Goal: Task Accomplishment & Management: Complete application form

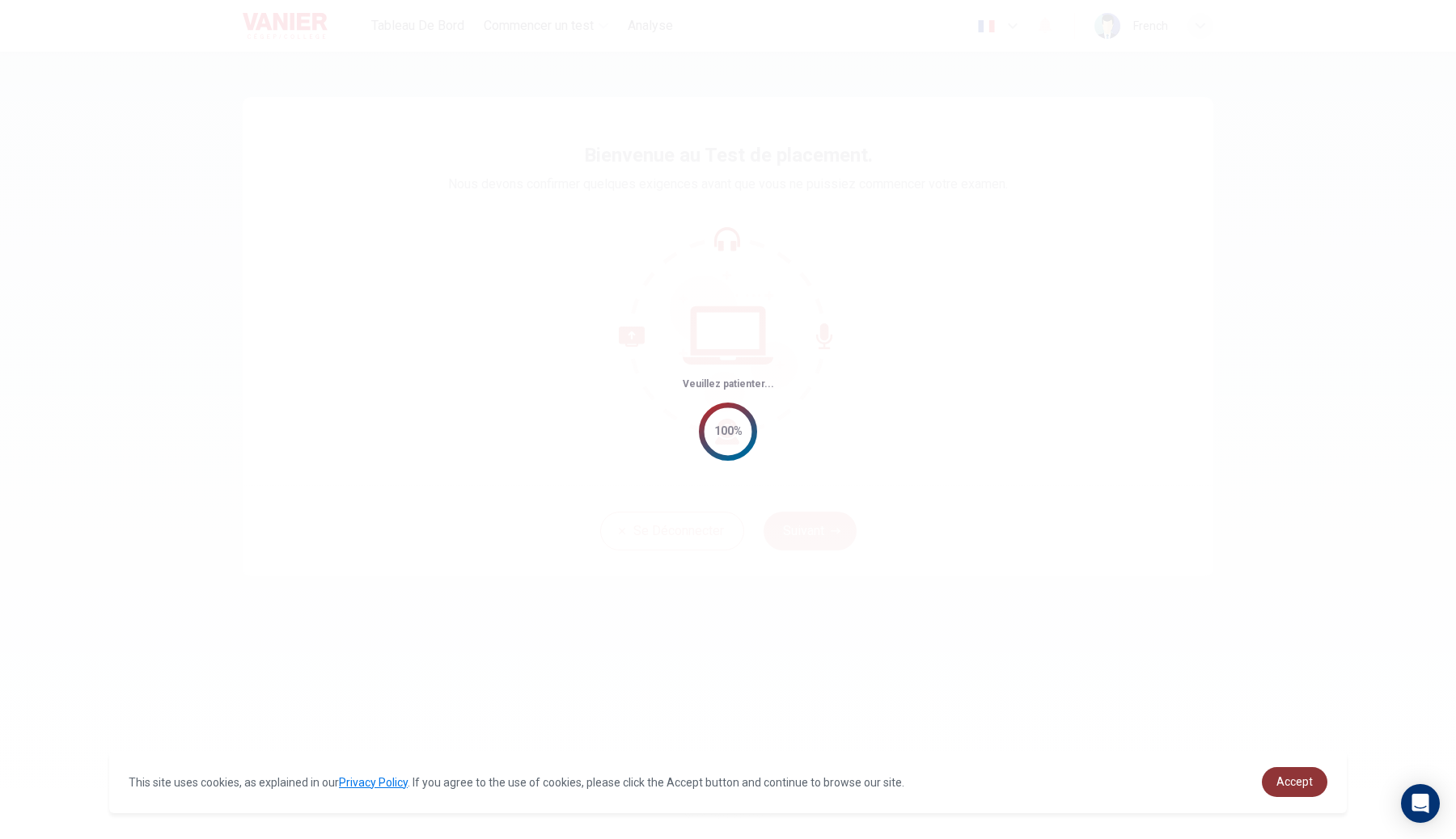
click at [1319, 782] on link "Accept" at bounding box center [1295, 782] width 66 height 30
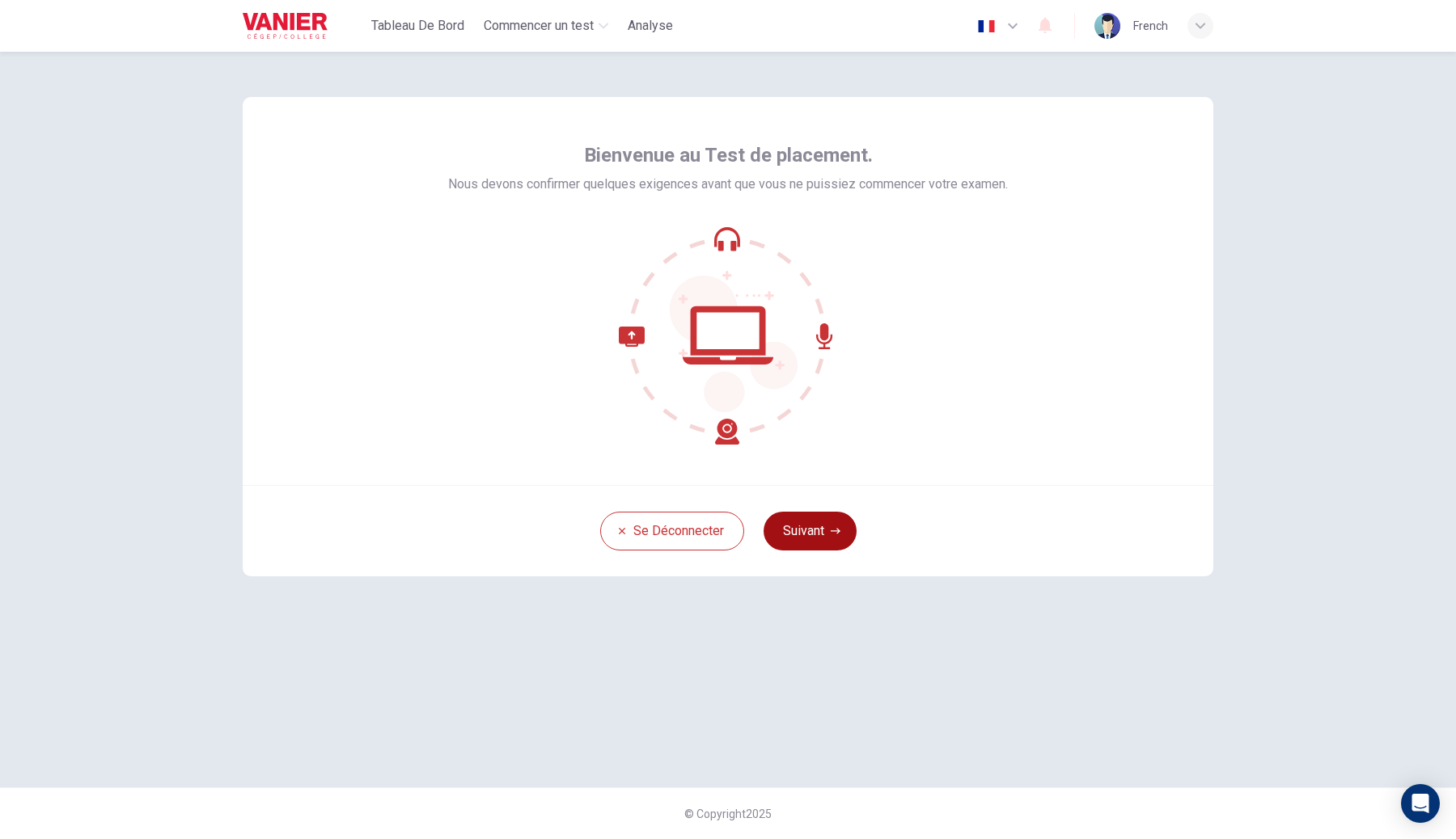
click at [816, 545] on button "Suivant" at bounding box center [810, 531] width 93 height 39
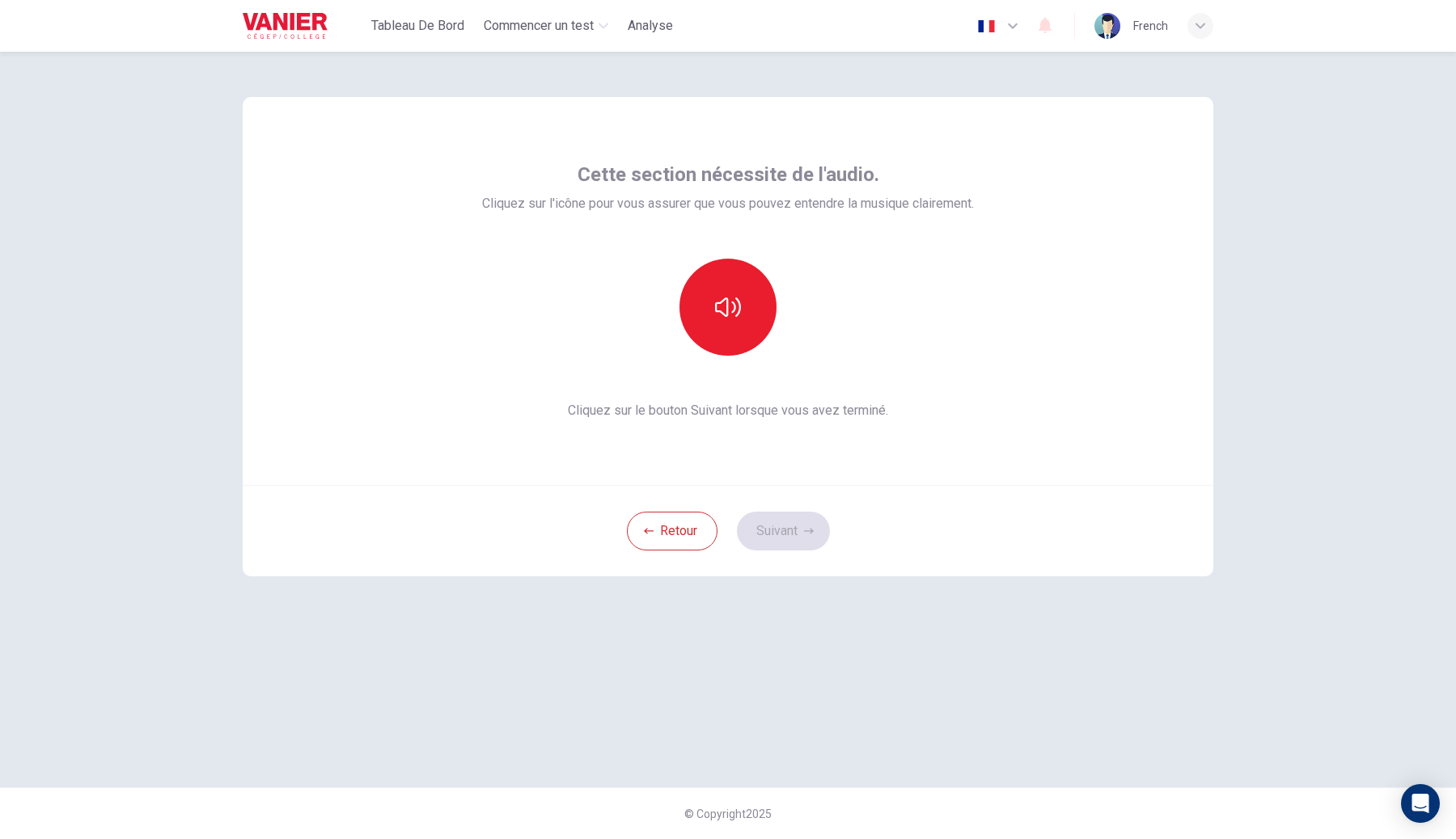
click at [754, 381] on div "Cette section nécessite de l'audio. Cliquez sur l'icône pour vous assurer que v…" at bounding box center [728, 292] width 492 height 259
click at [750, 334] on button "button" at bounding box center [728, 308] width 97 height 97
click at [805, 539] on button "Suivant" at bounding box center [784, 531] width 93 height 39
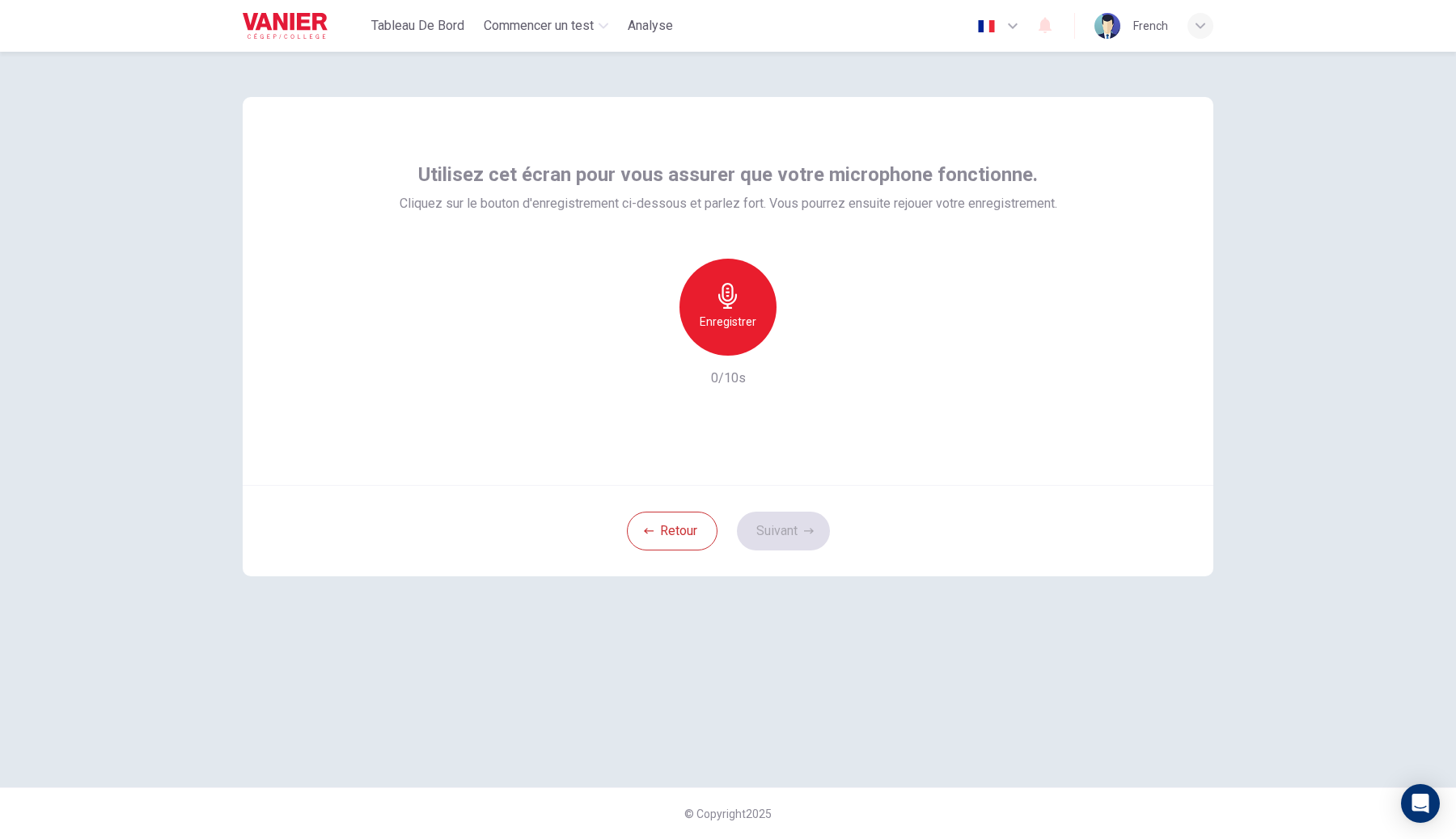
click at [745, 279] on div "Enregistrer" at bounding box center [728, 308] width 97 height 97
click at [745, 279] on div "Arrêter" at bounding box center [728, 308] width 97 height 97
click at [764, 547] on button "Suivant" at bounding box center [784, 531] width 93 height 39
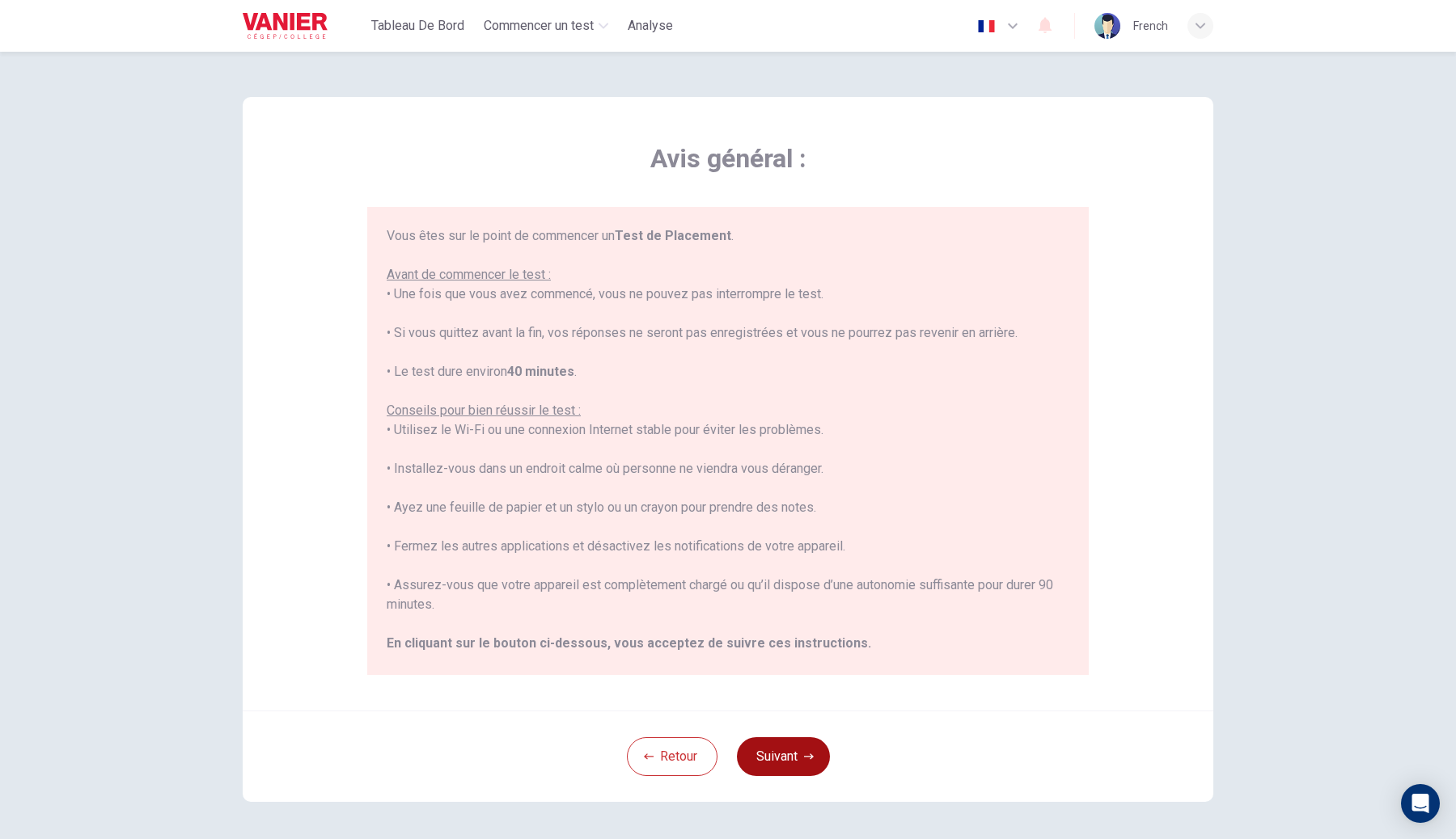
click at [792, 763] on button "Suivant" at bounding box center [784, 757] width 93 height 39
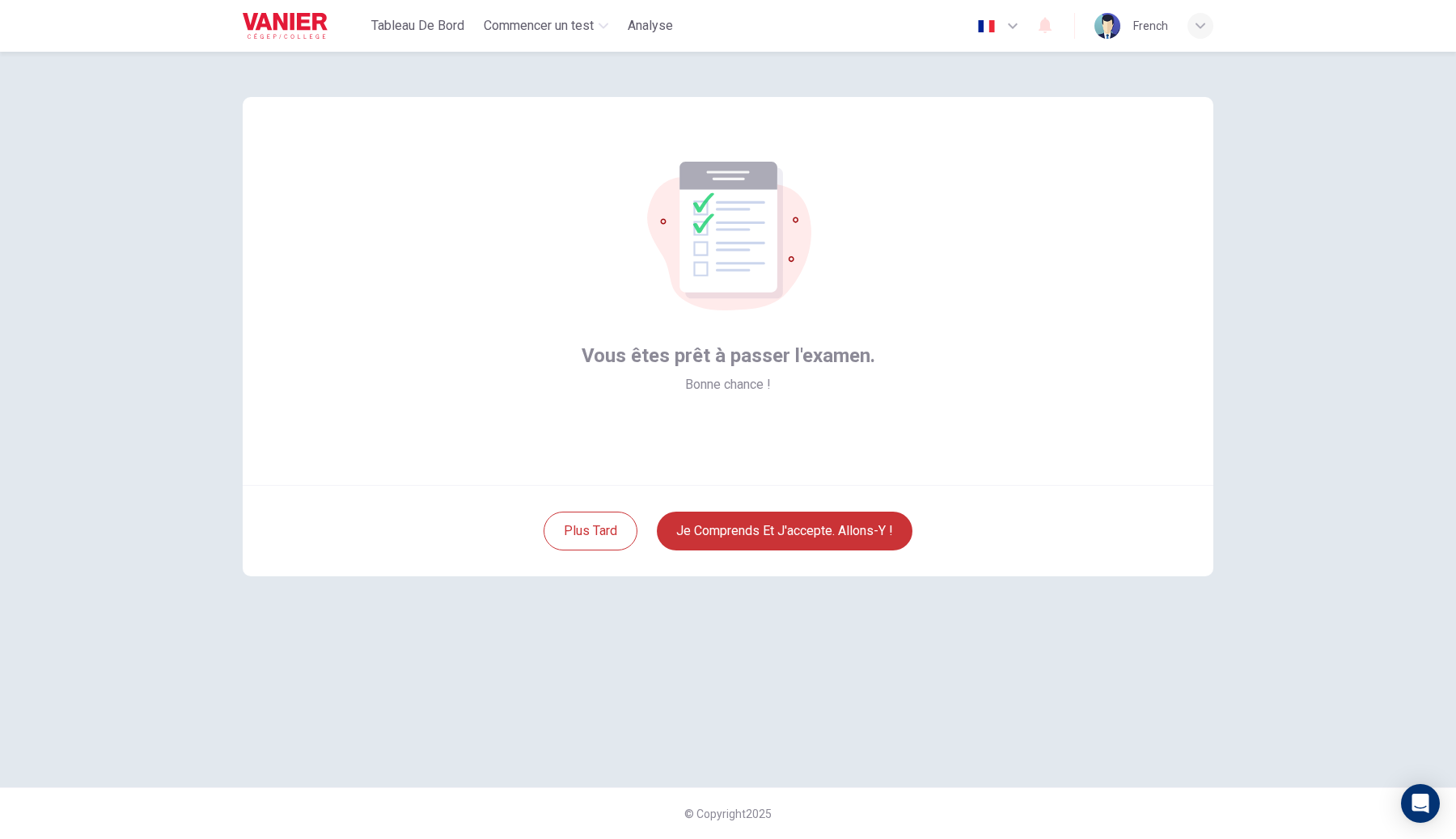
click at [753, 553] on div "Plus tard Je comprends et j'accepte. Allons-y !" at bounding box center [728, 530] width 971 height 92
click at [763, 536] on button "Je comprends et j'accepte. Allons-y !" at bounding box center [785, 531] width 256 height 39
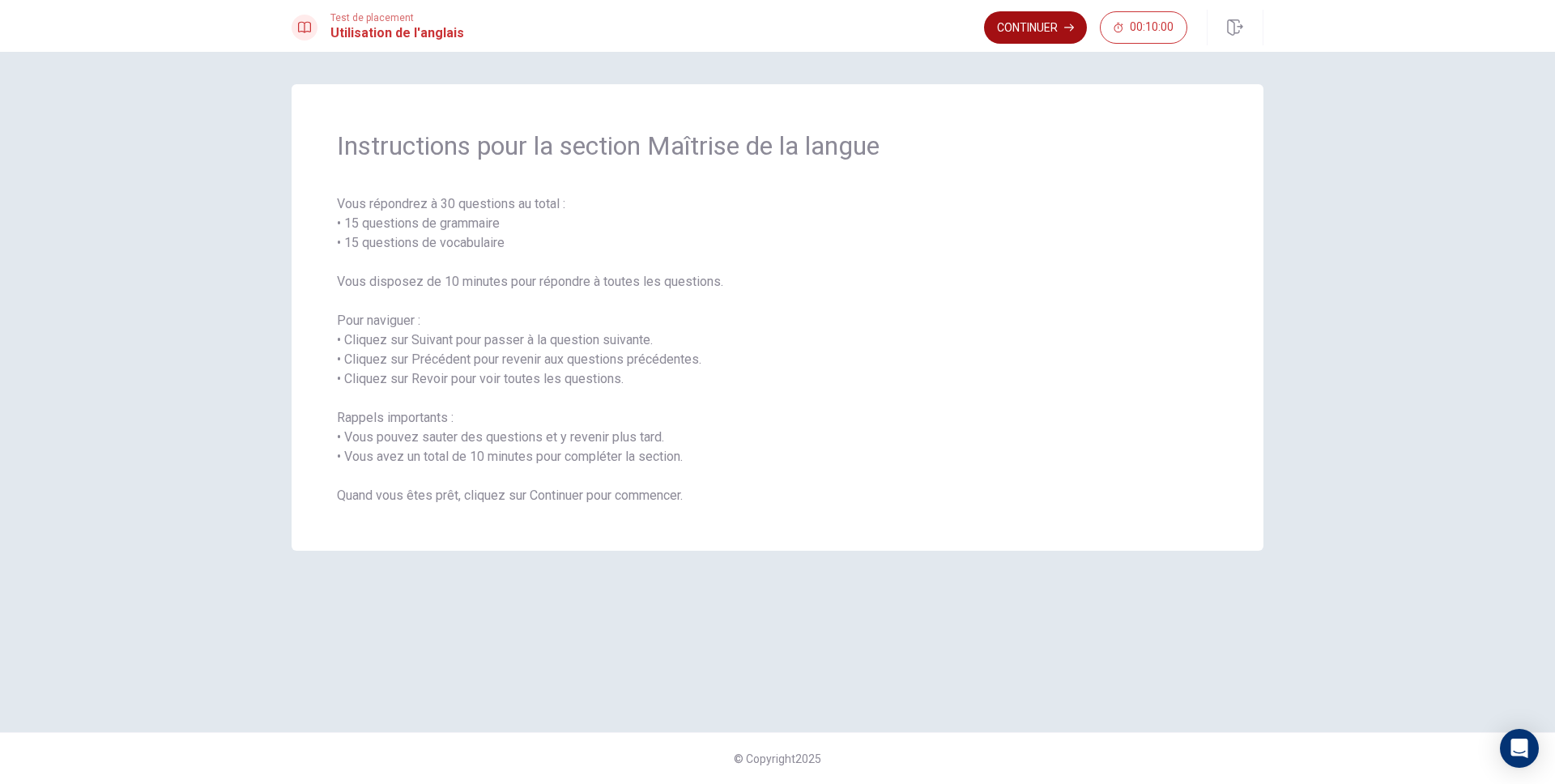
click at [1043, 28] on button "Continuer" at bounding box center [1035, 28] width 103 height 32
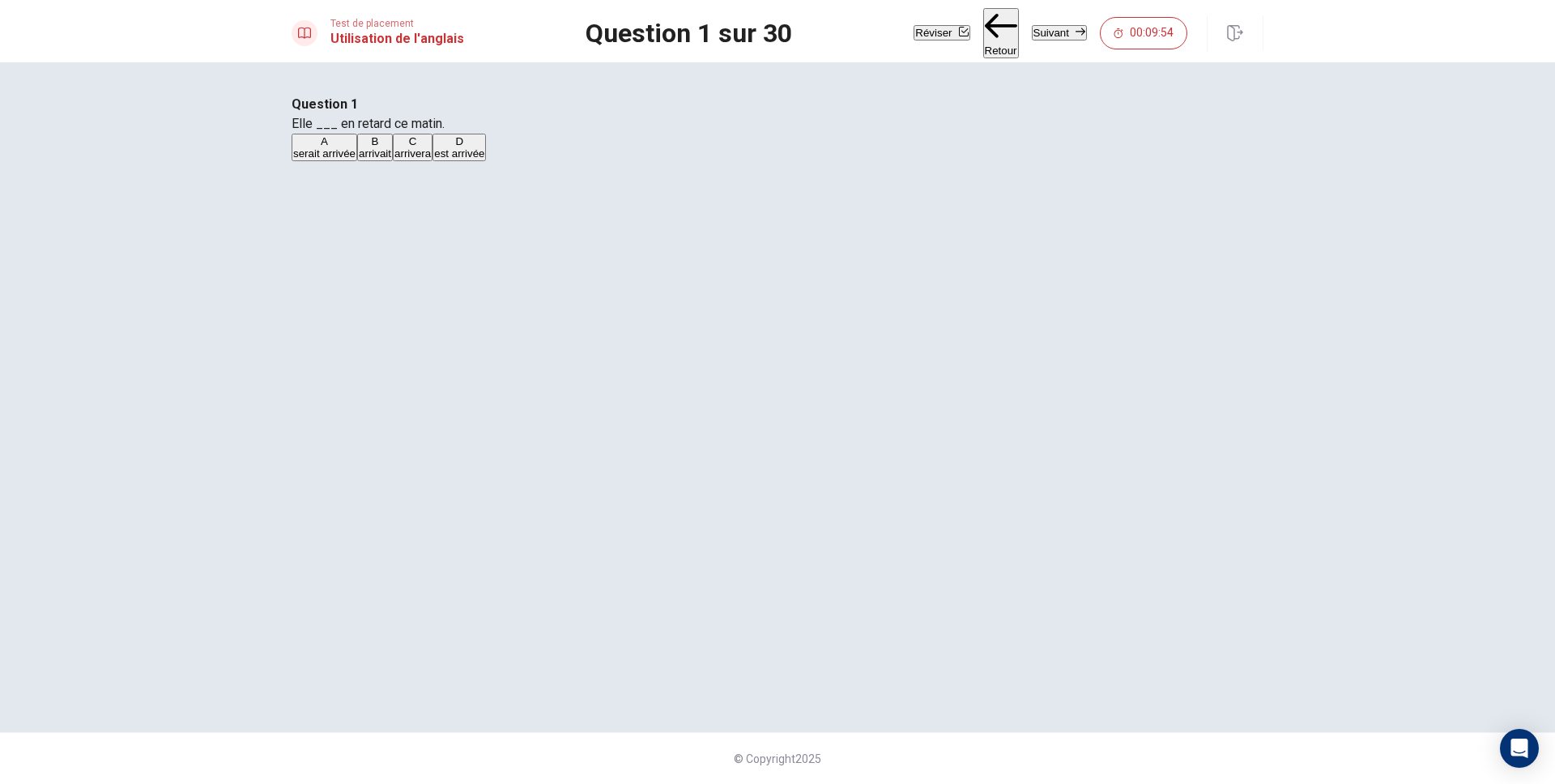
click at [357, 161] on button "A serait arrivée" at bounding box center [324, 148] width 66 height 28
click at [1035, 36] on button "Suivant" at bounding box center [1059, 32] width 55 height 15
click at [398, 161] on button "B étaient parties" at bounding box center [363, 148] width 71 height 28
click at [1047, 28] on div "Réviser Retour Suivant 00:09:52" at bounding box center [1050, 33] width 273 height 50
click at [1047, 28] on button "Suivant" at bounding box center [1059, 32] width 55 height 15
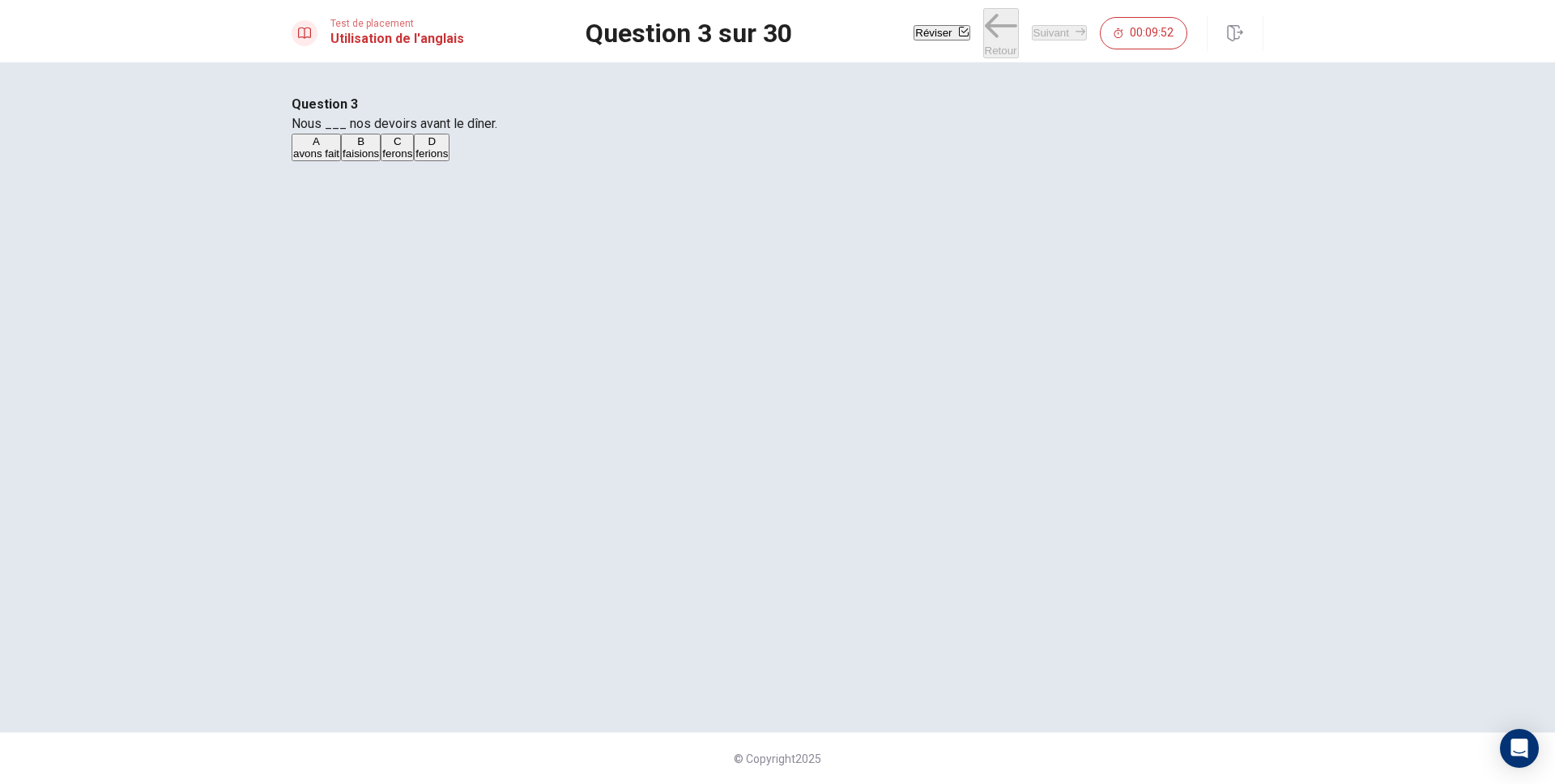
click at [750, 163] on div "A avons fait B faisions C ferons D ferions" at bounding box center [777, 148] width 972 height 29
click at [768, 163] on div "A avons fait B faisions C ferons D ferions" at bounding box center [777, 148] width 972 height 29
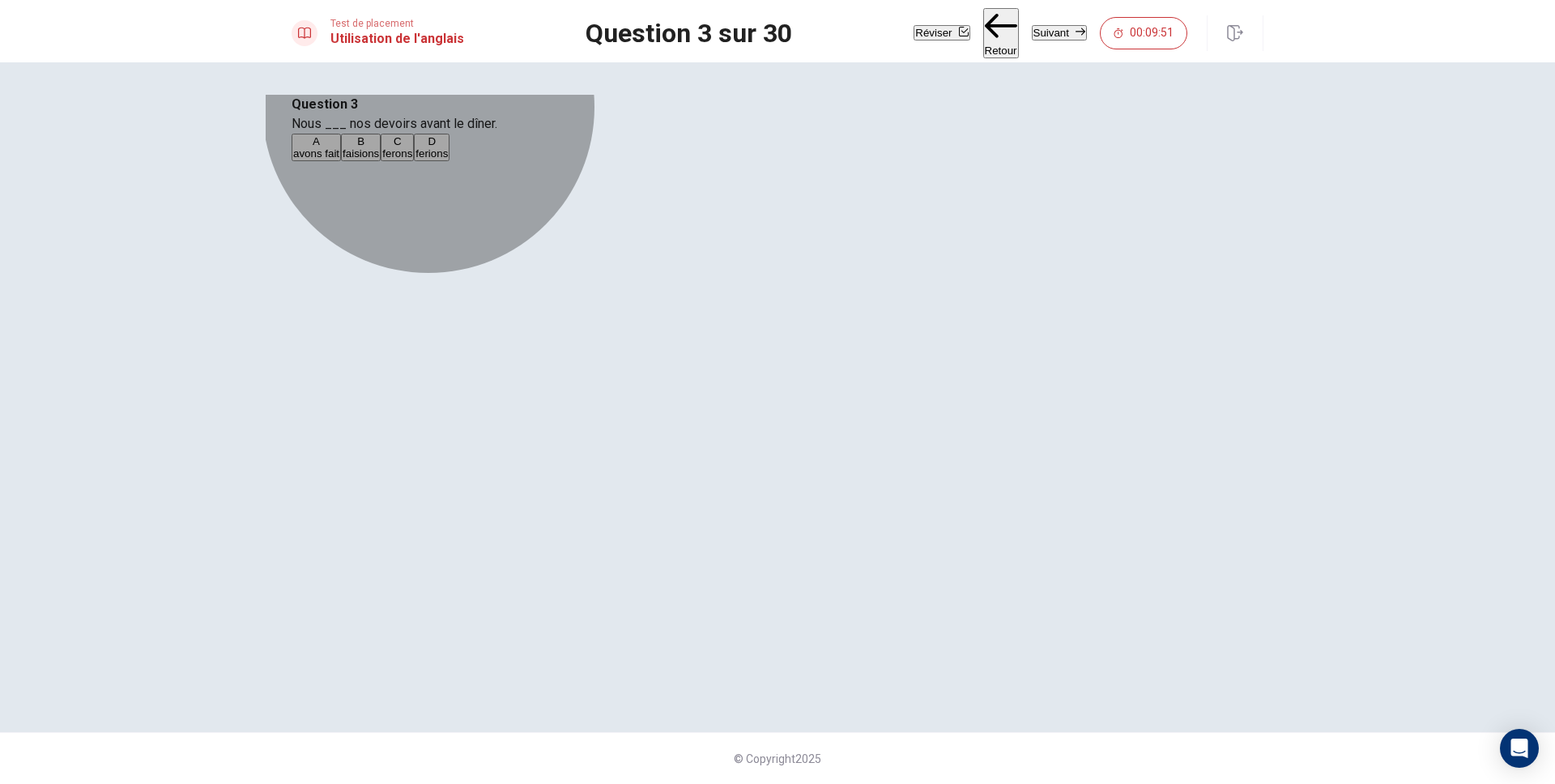
click at [341, 161] on button "A avons fait" at bounding box center [316, 148] width 49 height 28
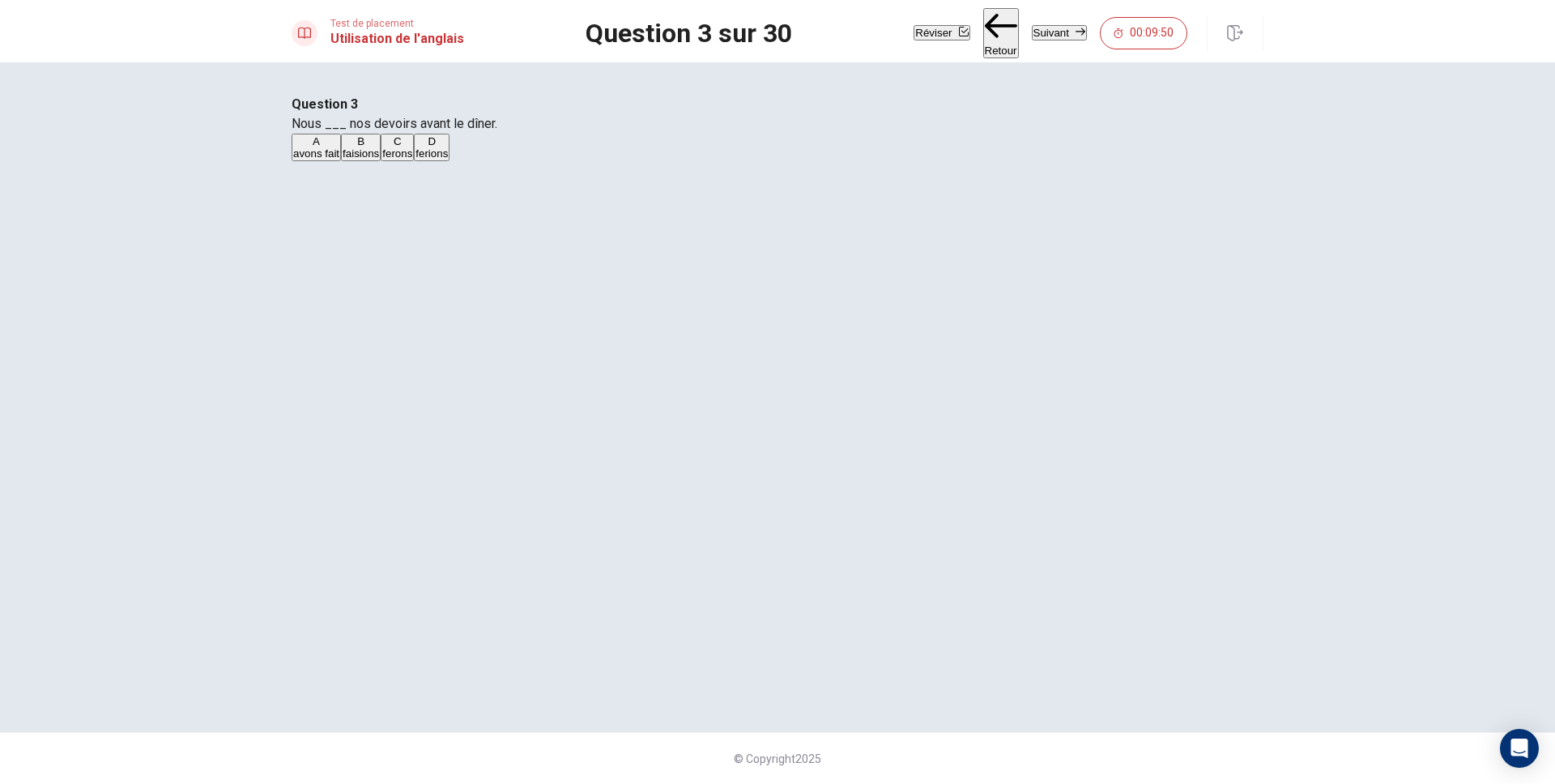
click at [1032, 41] on button "Suivant" at bounding box center [1059, 32] width 55 height 15
click at [789, 163] on div "Question 4 Je ne ___ jamais de vin. A bois B buvais C ai bu D bu" at bounding box center [777, 129] width 972 height 68
click at [739, 163] on div "A bois B buvais C ai bu D bu" at bounding box center [777, 148] width 972 height 29
click at [314, 161] on button "A bois" at bounding box center [303, 148] width 23 height 28
click at [1040, 45] on div "Réviser Retour Suivant 00:04:25" at bounding box center [1088, 33] width 350 height 50
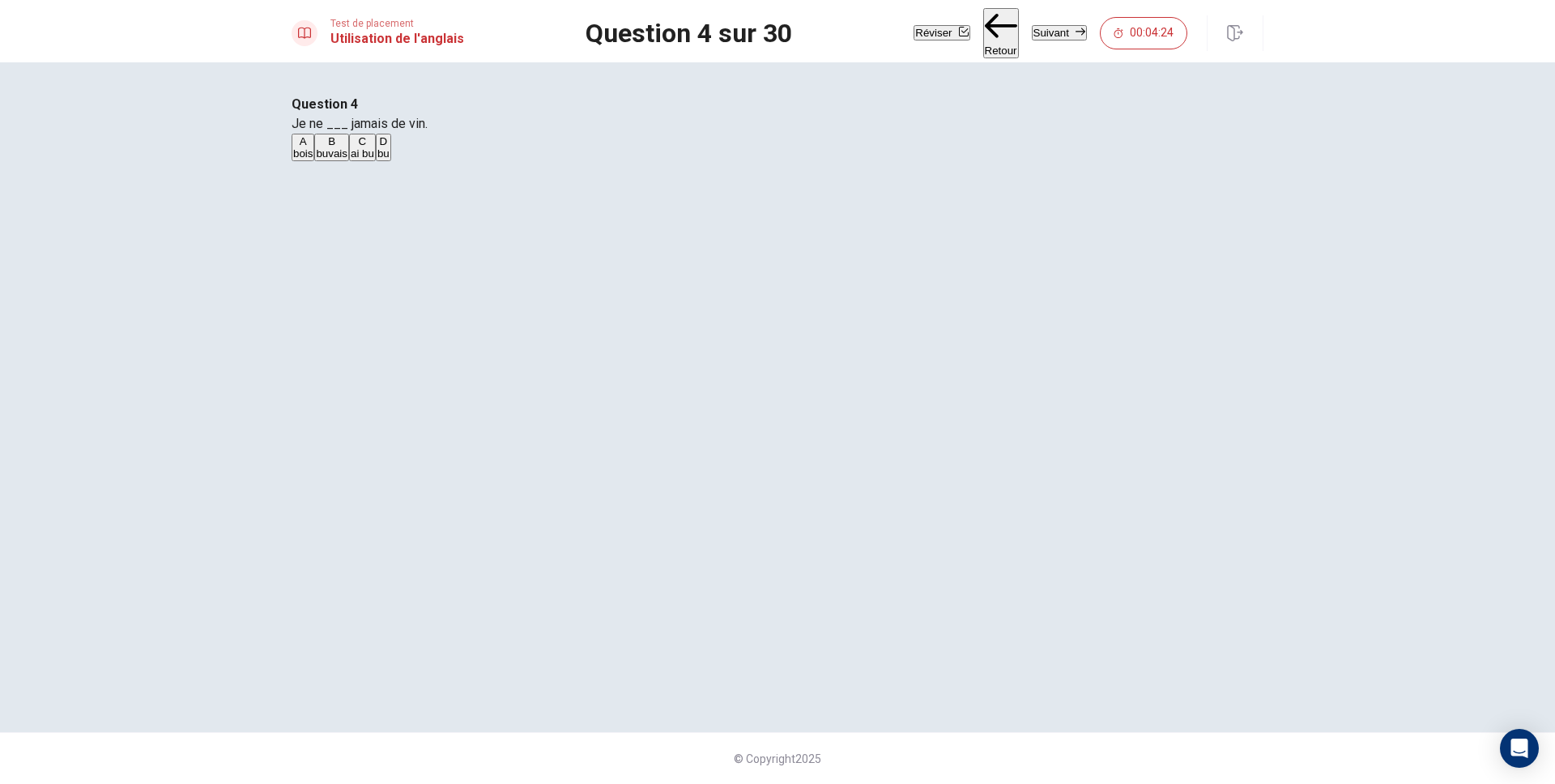
click at [1047, 37] on button "Suivant" at bounding box center [1059, 32] width 55 height 15
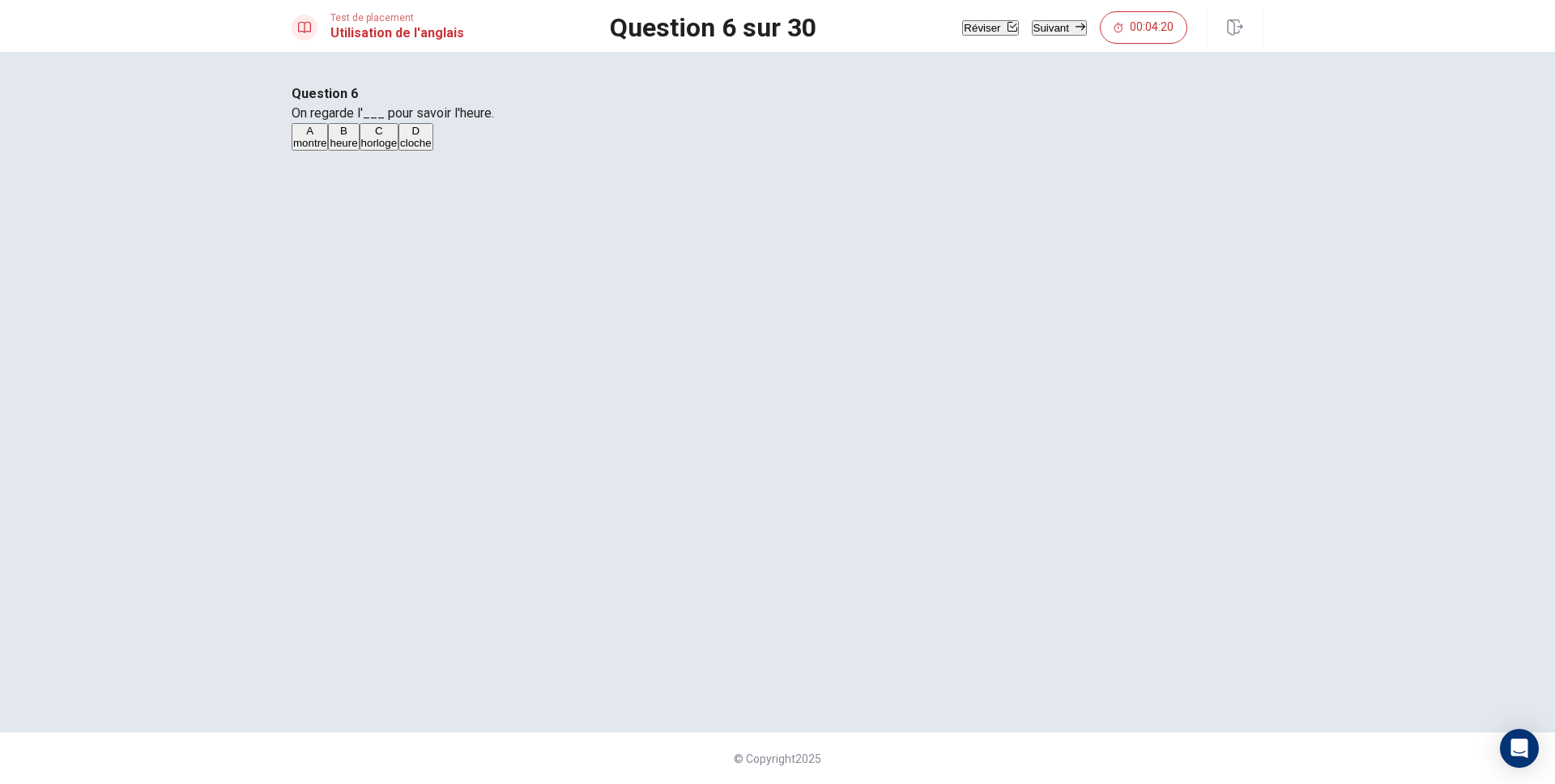
click at [1051, 33] on button "Suivant" at bounding box center [1059, 28] width 55 height 15
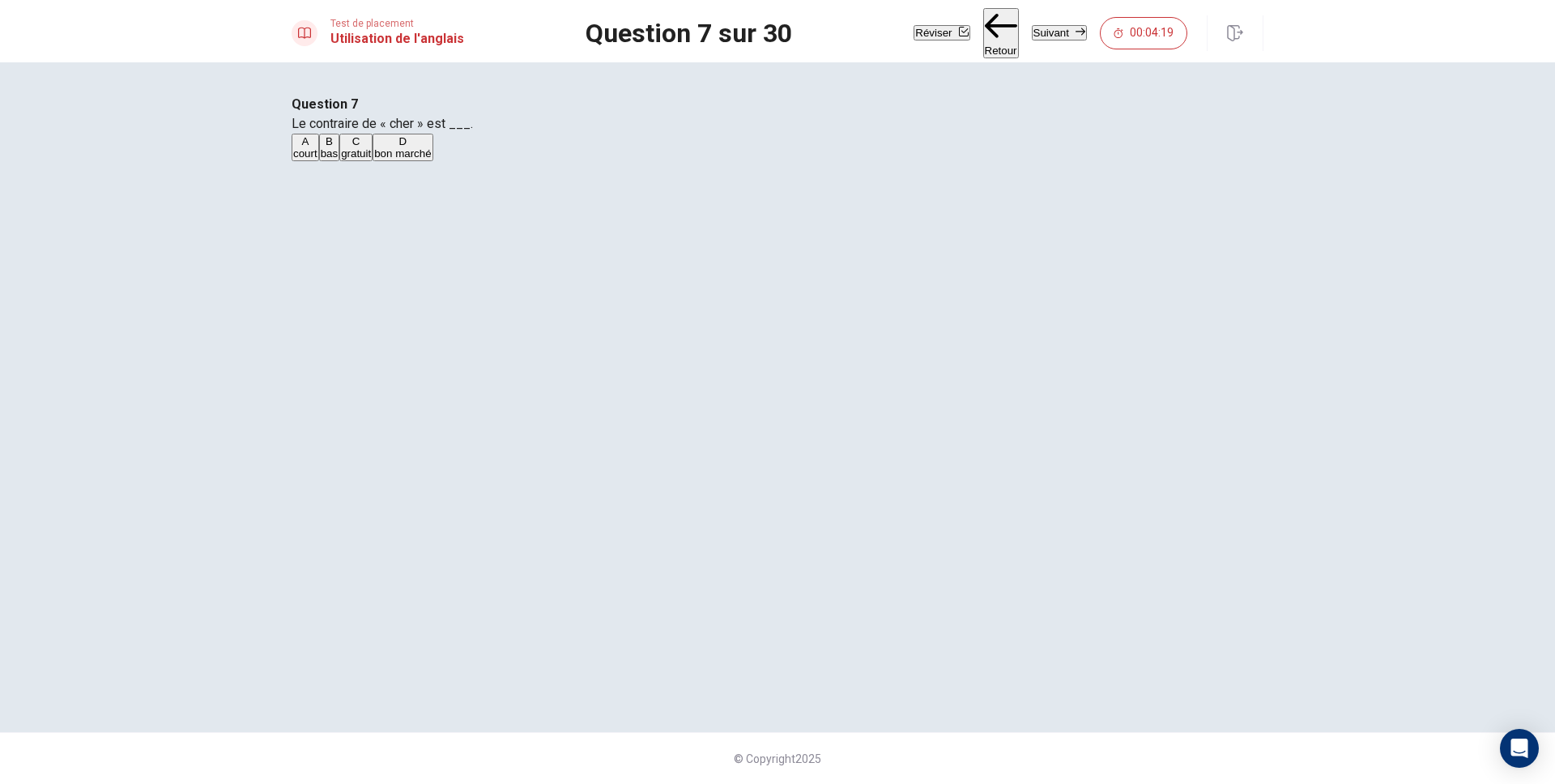
click at [1051, 33] on button "Suivant" at bounding box center [1059, 32] width 55 height 15
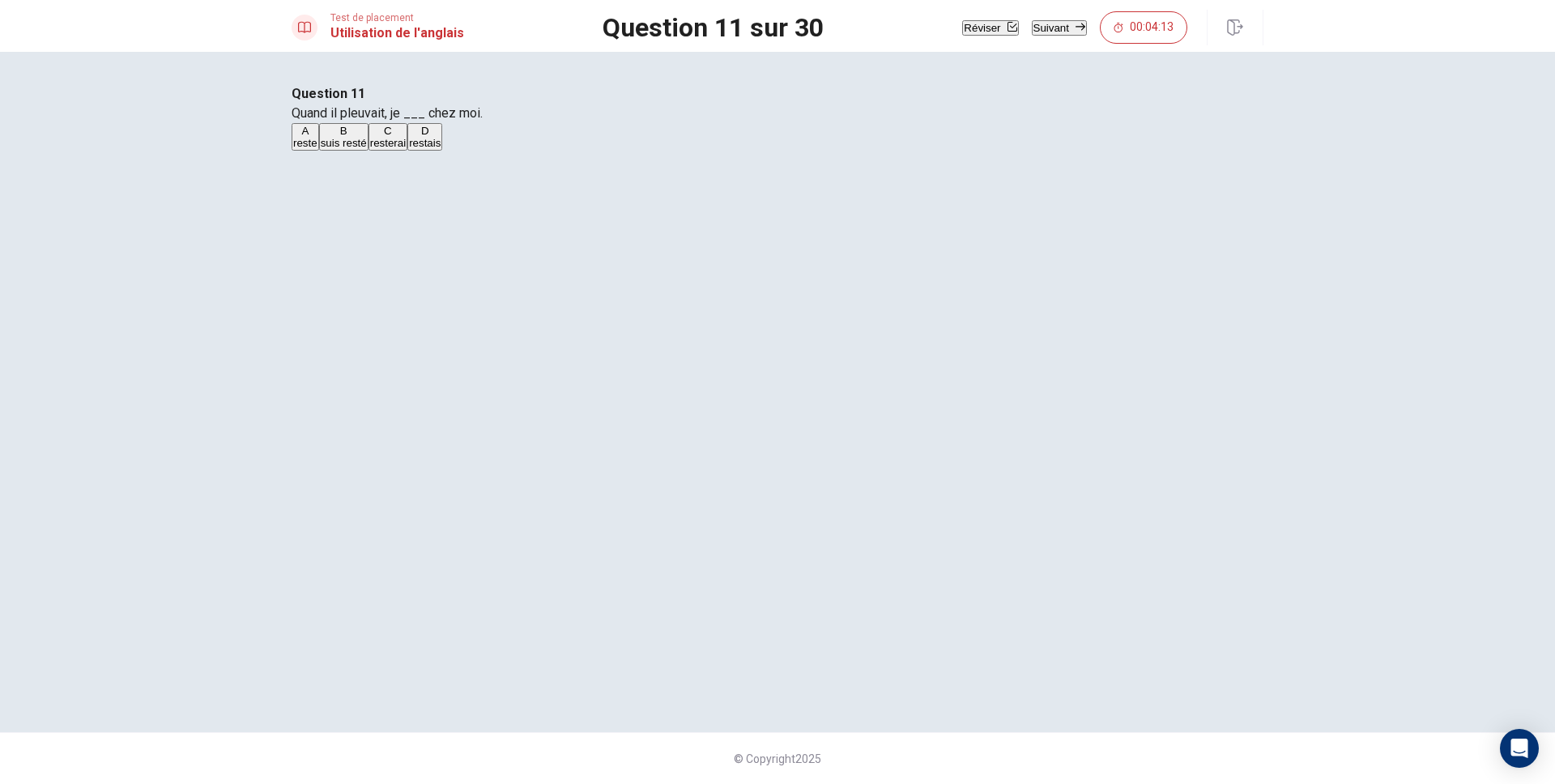
click at [962, 32] on button "Réviser" at bounding box center [990, 28] width 56 height 15
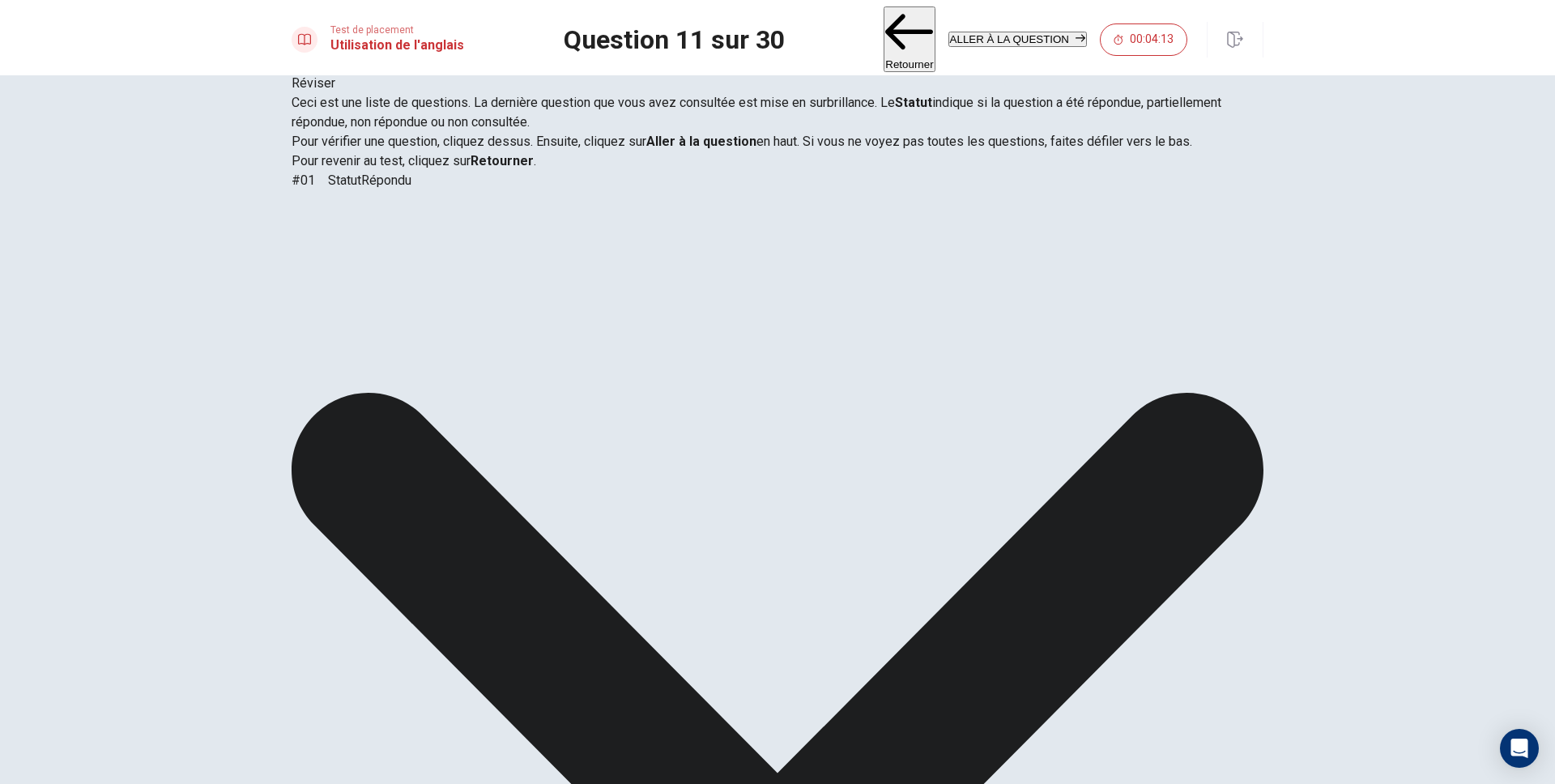
scroll to position [232, 0]
click at [883, 19] on button "Retourner" at bounding box center [909, 39] width 51 height 66
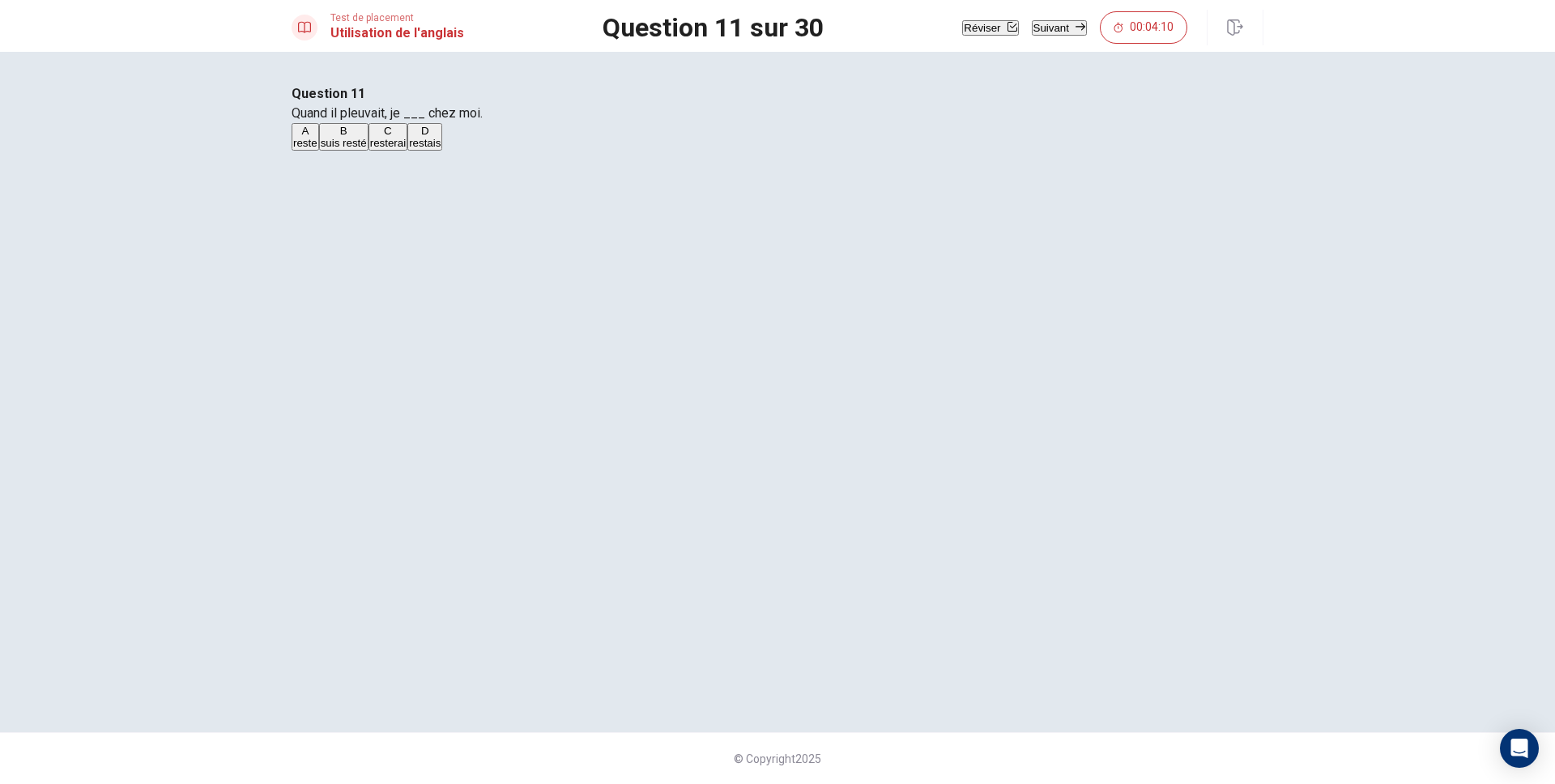
click at [1055, 21] on button "Suivant" at bounding box center [1059, 28] width 55 height 15
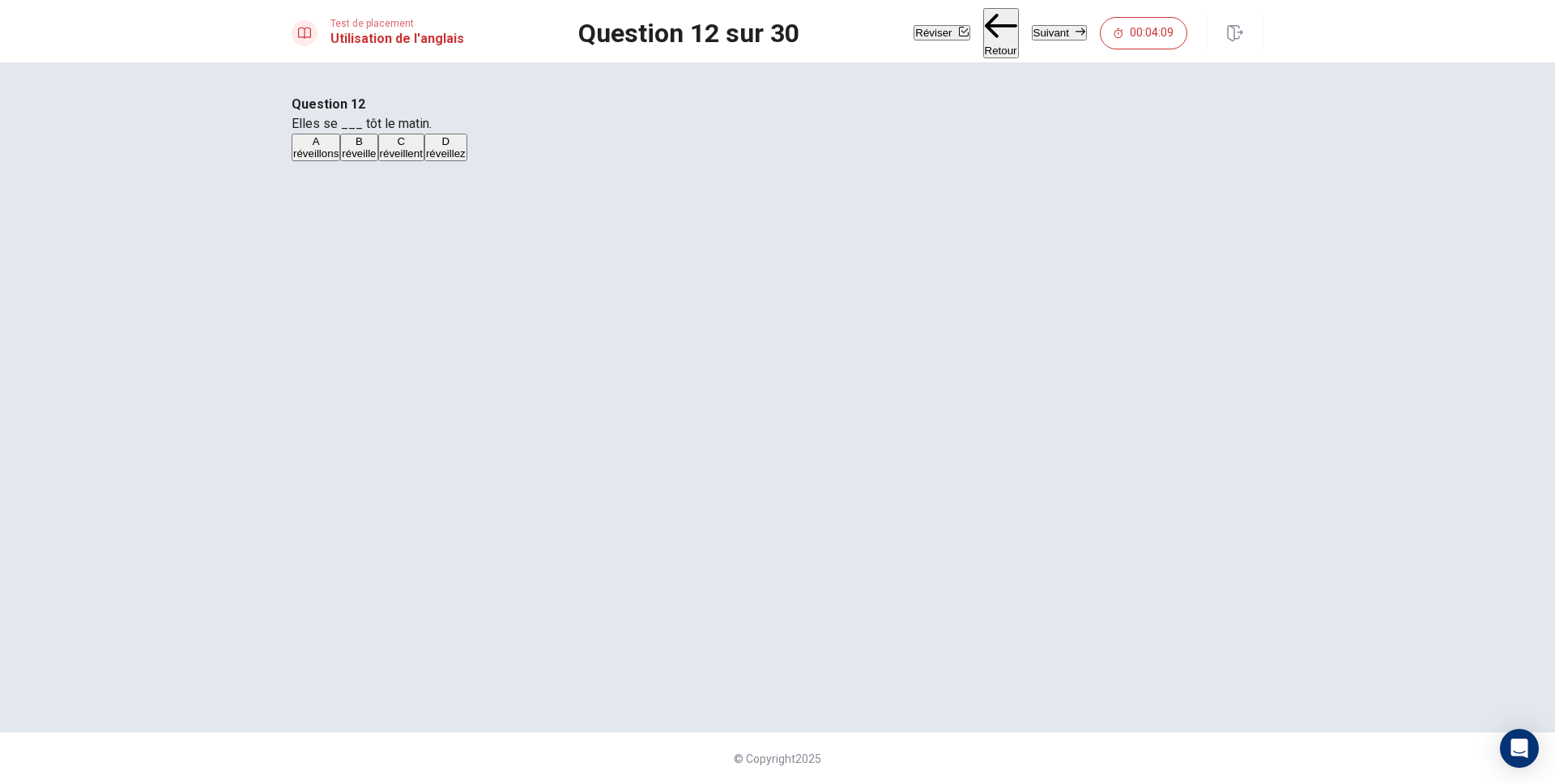
click at [1055, 25] on button "Suivant" at bounding box center [1059, 32] width 55 height 15
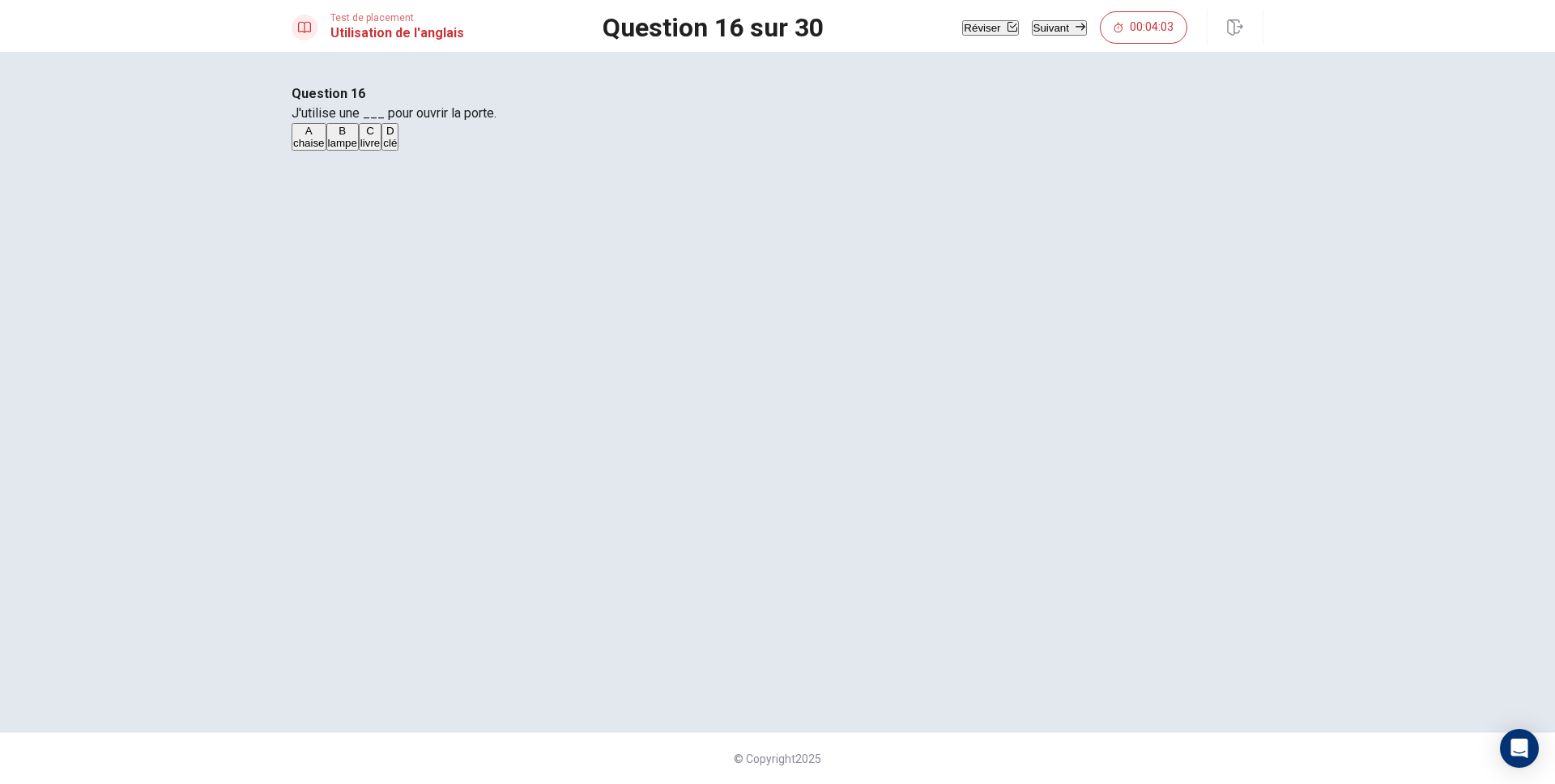
click at [1050, 28] on button "Suivant" at bounding box center [1059, 28] width 55 height 15
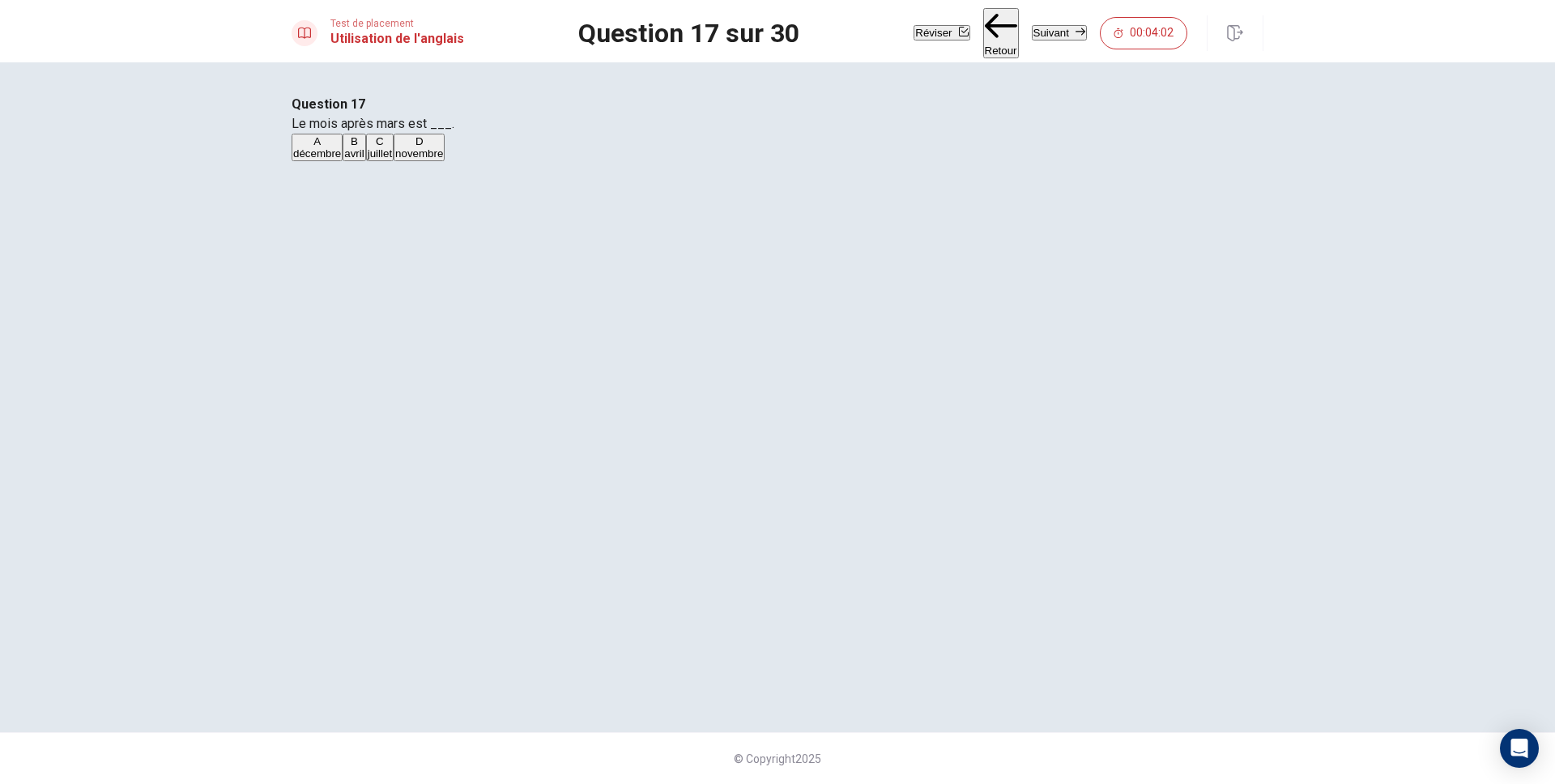
click at [1050, 28] on button "Suivant" at bounding box center [1059, 32] width 55 height 15
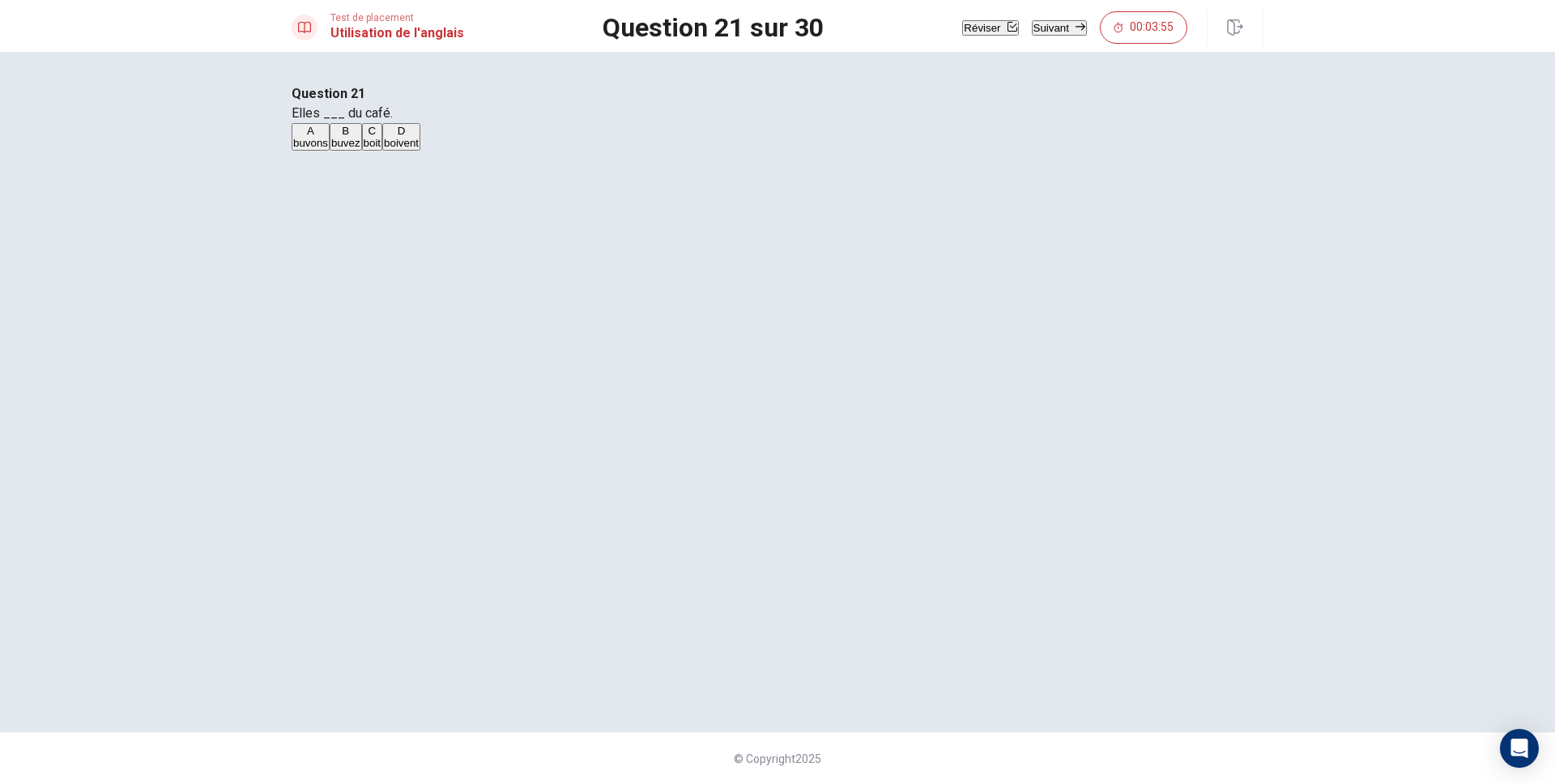
click at [1050, 28] on button "Suivant" at bounding box center [1059, 28] width 55 height 15
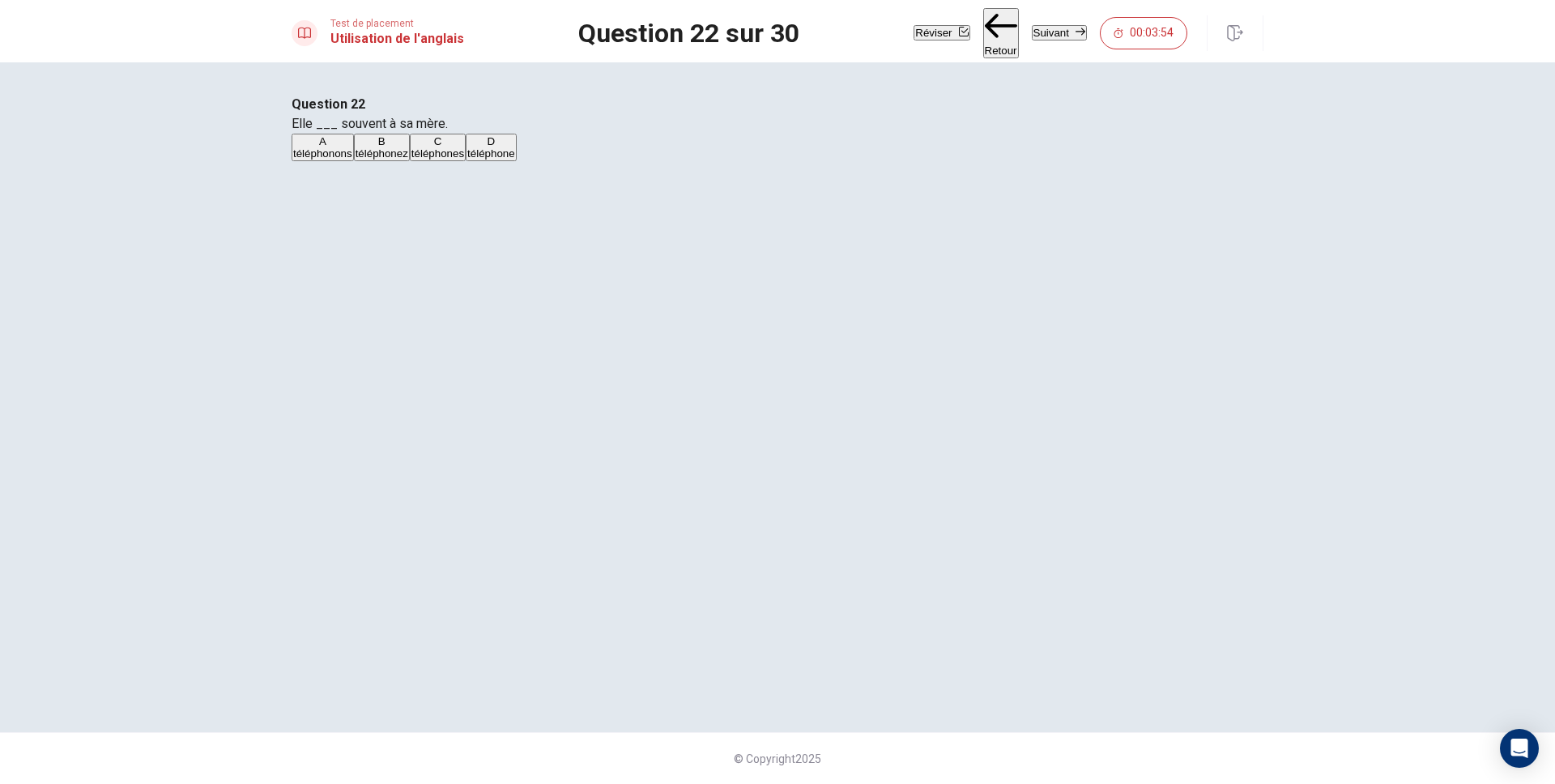
click at [1050, 28] on button "Suivant" at bounding box center [1059, 32] width 55 height 15
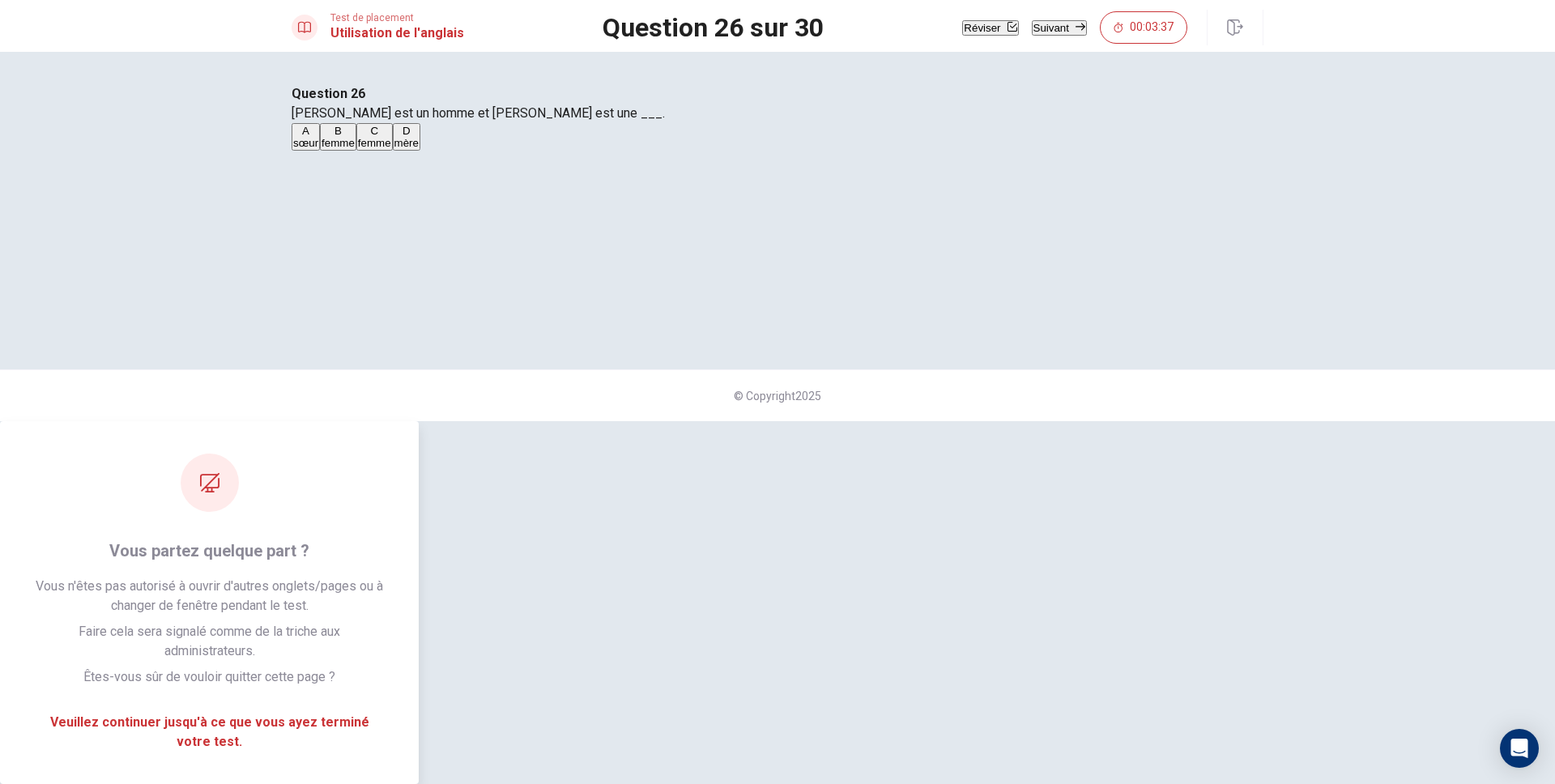
click at [1050, 28] on button "Suivant" at bounding box center [1059, 28] width 55 height 15
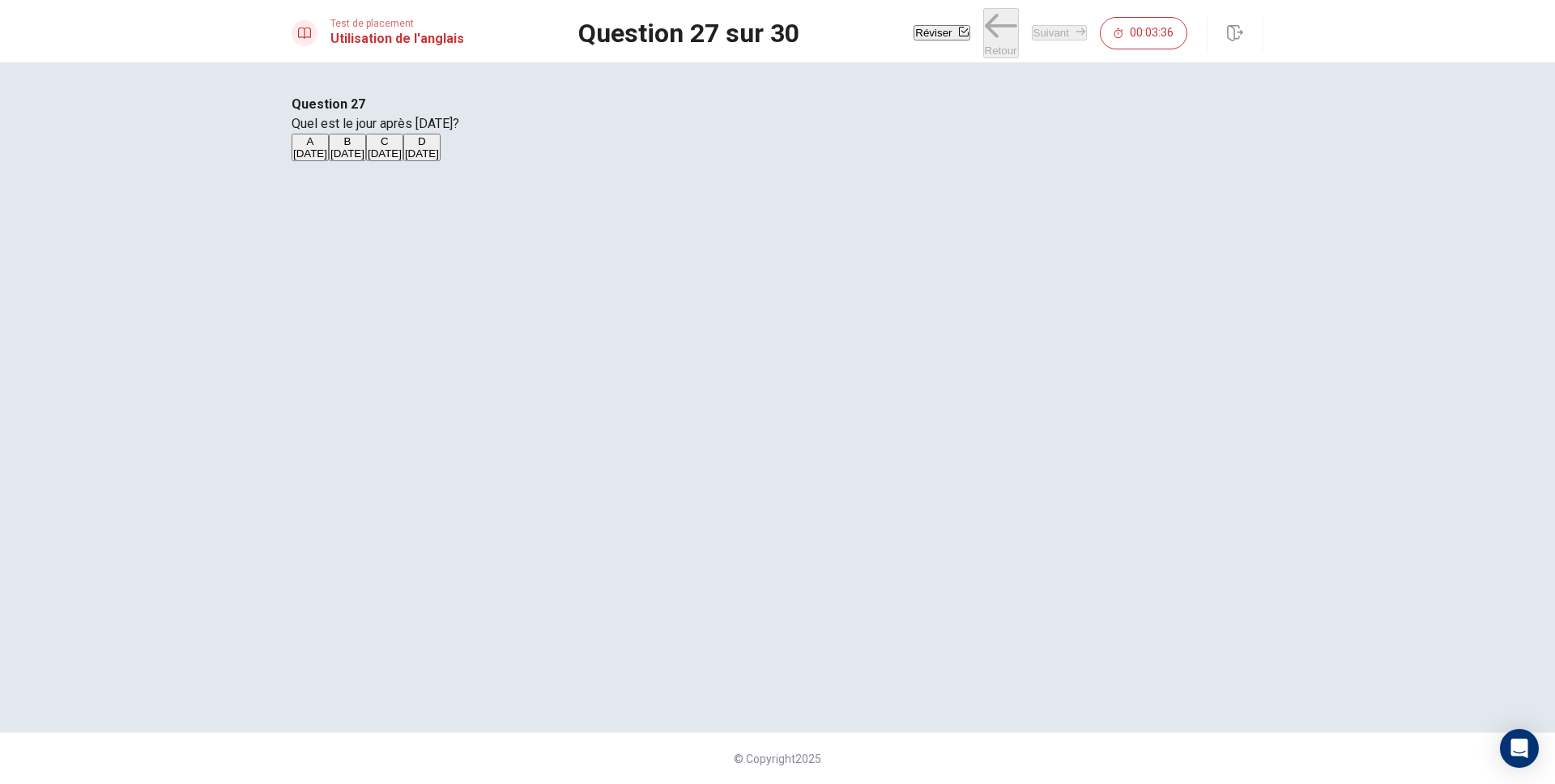
click at [1050, 28] on button "Suivant" at bounding box center [1059, 32] width 55 height 15
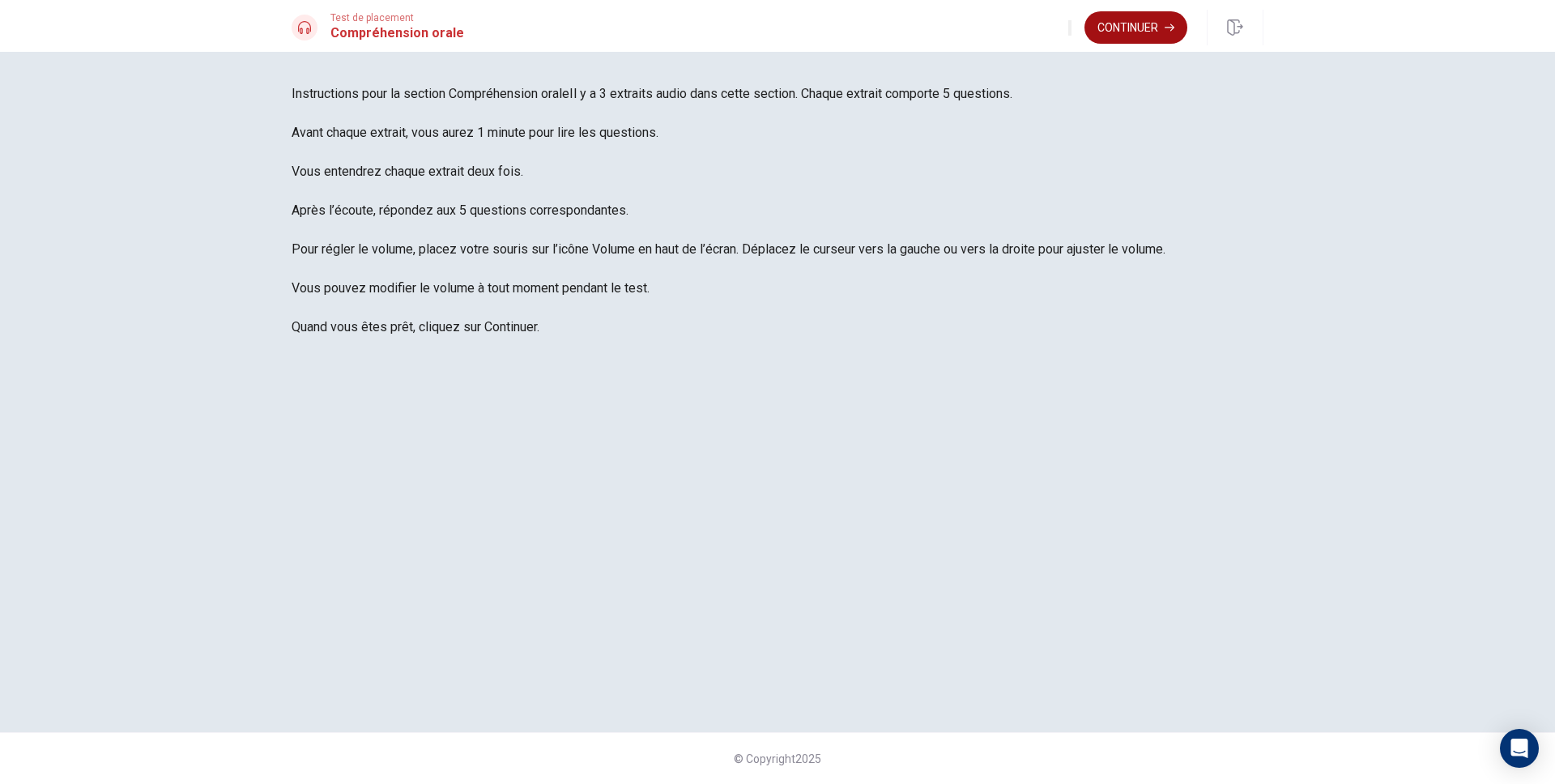
click at [1160, 19] on button "Continuer" at bounding box center [1136, 28] width 103 height 32
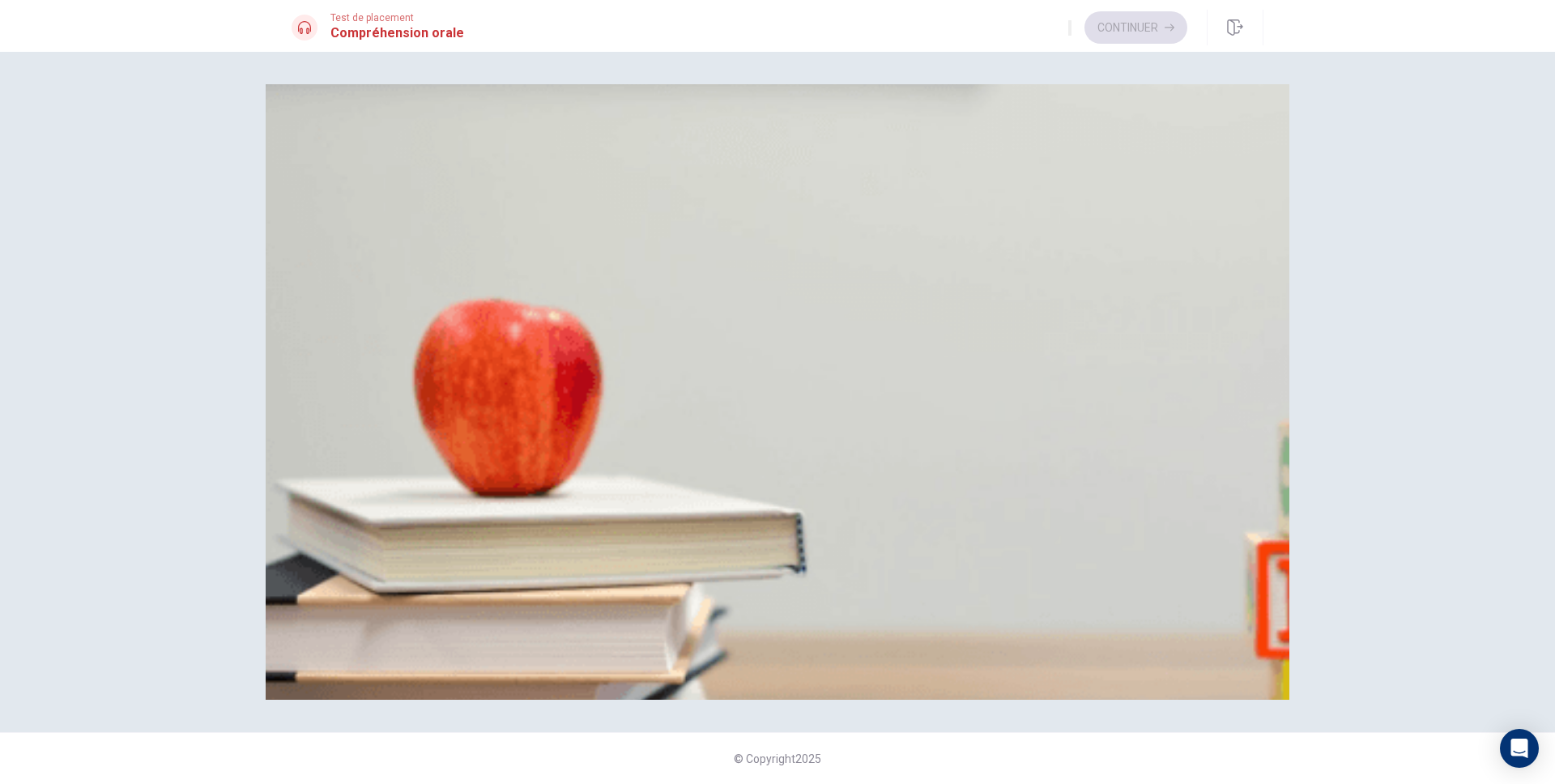
click at [913, 172] on div "A Un dessert B Une salade C Un café D Des frites" at bounding box center [777, 157] width 972 height 29
click at [346, 170] on button "A Un dessert" at bounding box center [319, 156] width 55 height 28
click at [953, 240] on div "A Du jus B De l’eau C Du thé D Un soda" at bounding box center [777, 225] width 972 height 29
click at [951, 240] on div "A Du jus B De l’eau C Du thé D Un soda" at bounding box center [777, 225] width 972 height 29
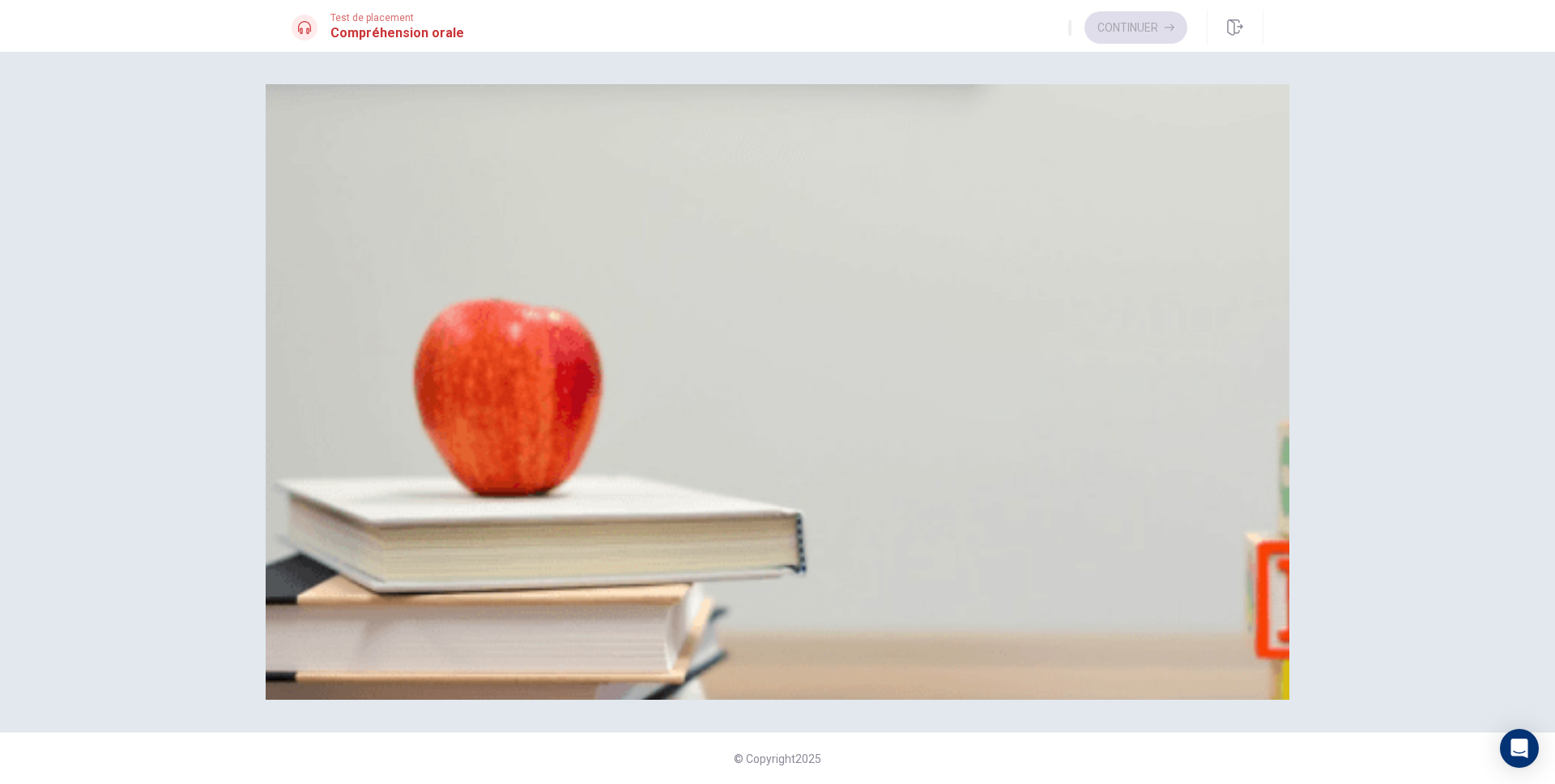
click at [951, 240] on div "A Du jus B De l’eau C Du thé D Un soda" at bounding box center [777, 225] width 972 height 29
click at [325, 238] on button "A Du jus" at bounding box center [308, 225] width 34 height 28
click at [407, 306] on button "A Il ajoute un autre article" at bounding box center [349, 292] width 116 height 28
type input "3"
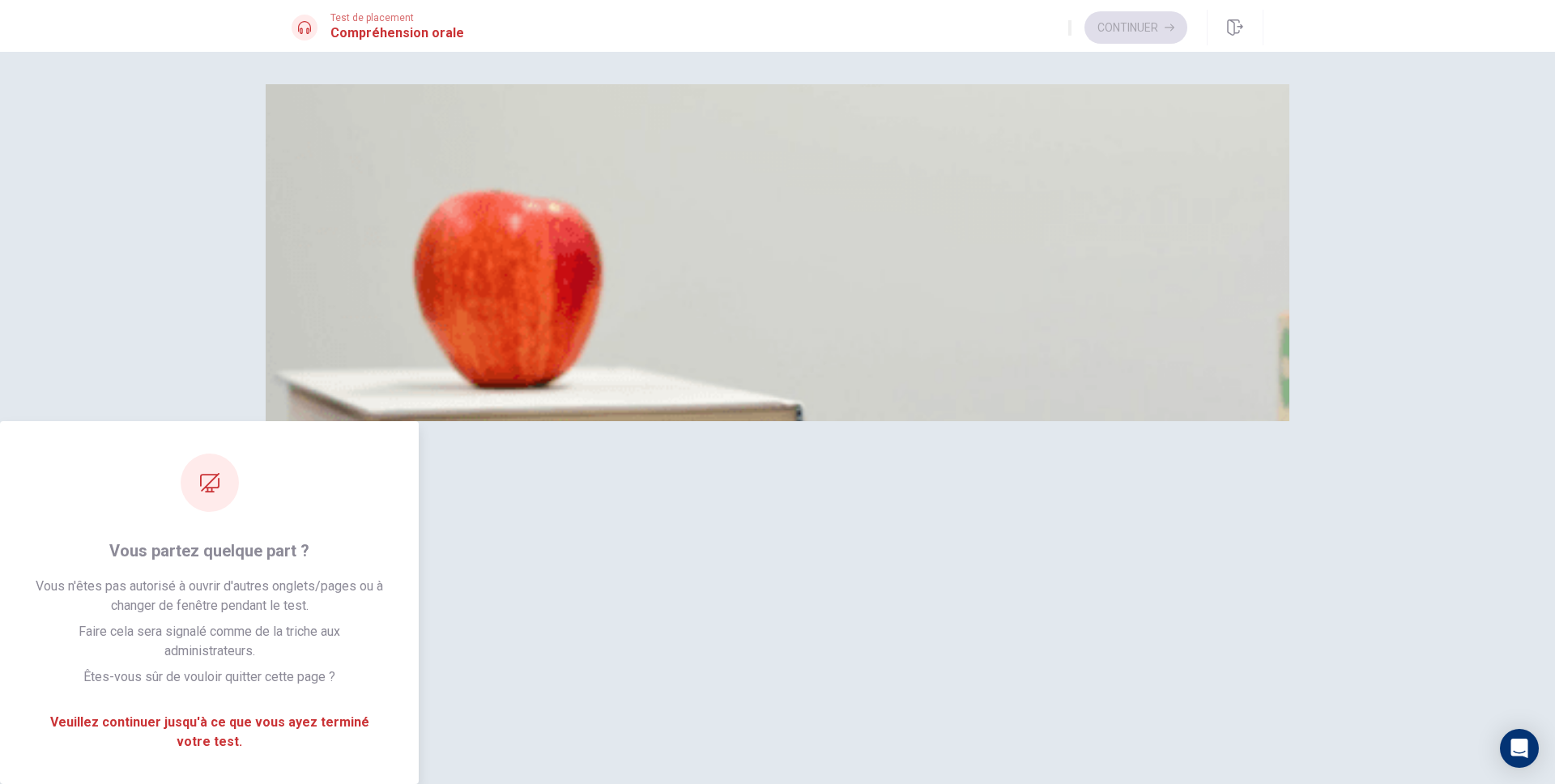
type input "11"
